Goal: Task Accomplishment & Management: Manage account settings

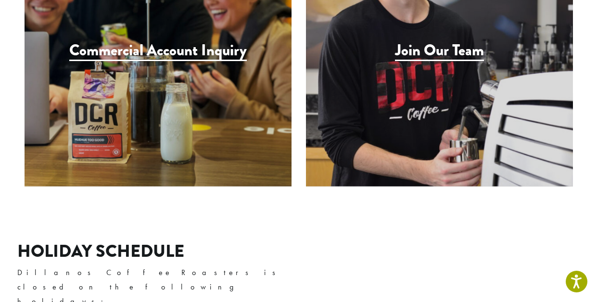
scroll to position [1089, 0]
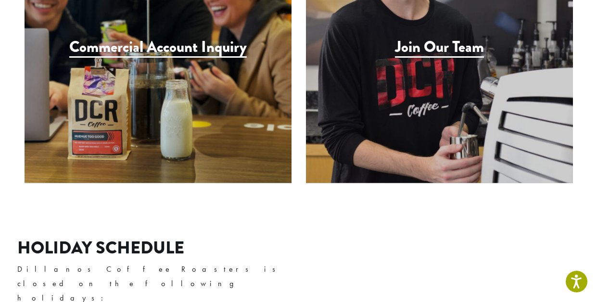
click at [423, 38] on h3 "Join Our Team" at bounding box center [439, 48] width 89 height 20
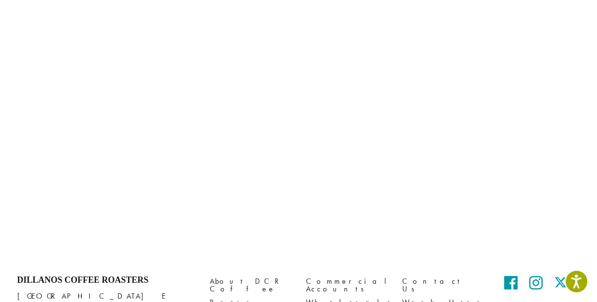
scroll to position [379, 0]
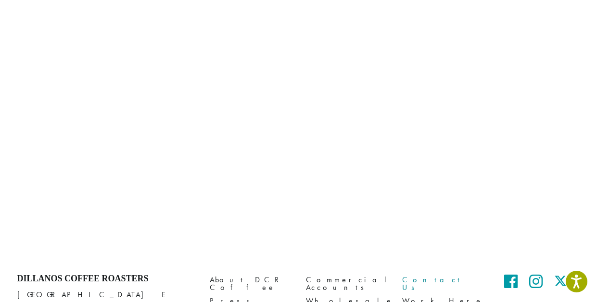
click at [429, 285] on link "Contact Us" at bounding box center [443, 284] width 82 height 21
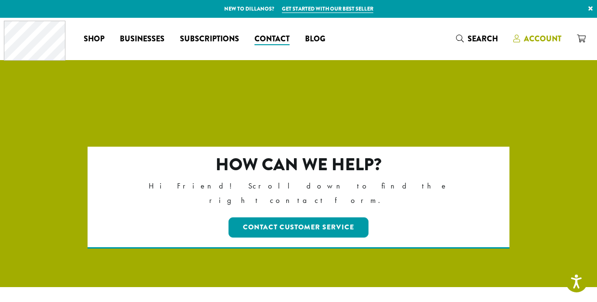
click at [554, 43] on span "Account" at bounding box center [543, 38] width 38 height 11
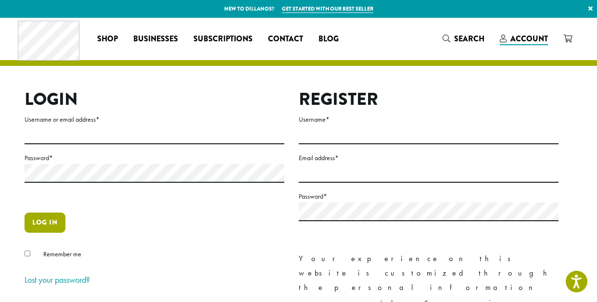
click at [45, 227] on button "Log in" at bounding box center [45, 223] width 41 height 20
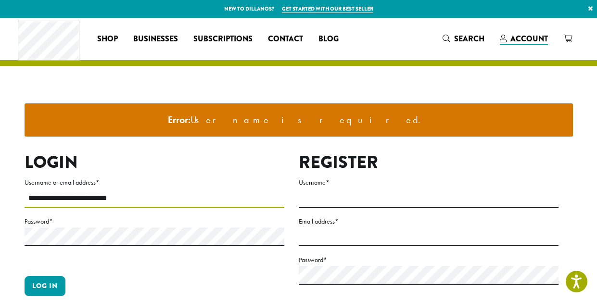
type input "**********"
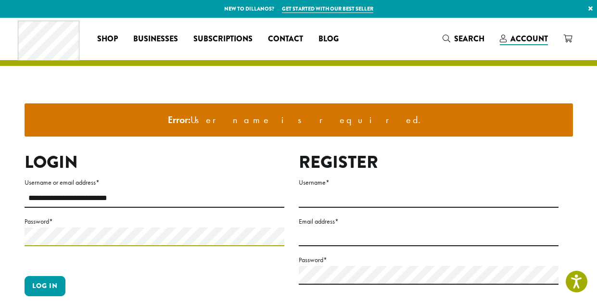
click at [45, 286] on button "Log in" at bounding box center [45, 286] width 41 height 20
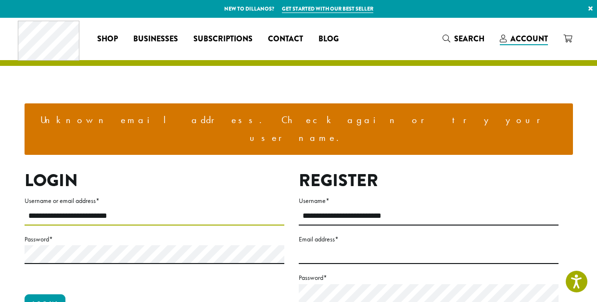
drag, startPoint x: 146, startPoint y: 195, endPoint x: 0, endPoint y: 180, distance: 147.2
type input "**********"
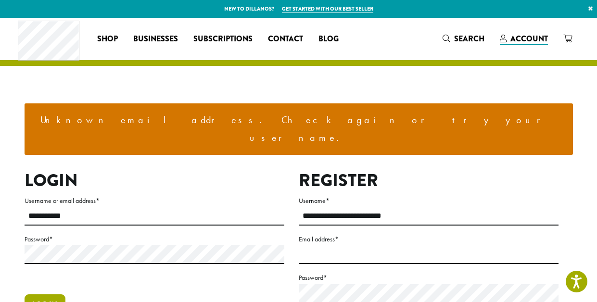
click at [54, 295] on button "Log in" at bounding box center [45, 305] width 41 height 20
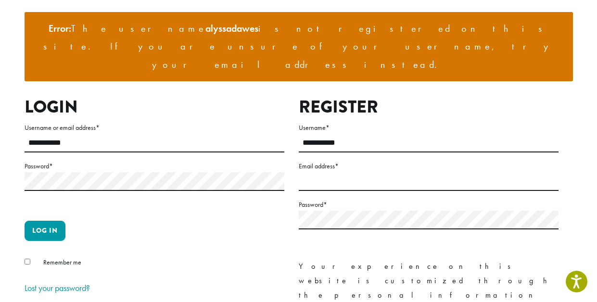
scroll to position [84, 0]
